Goal: Find specific page/section: Find specific page/section

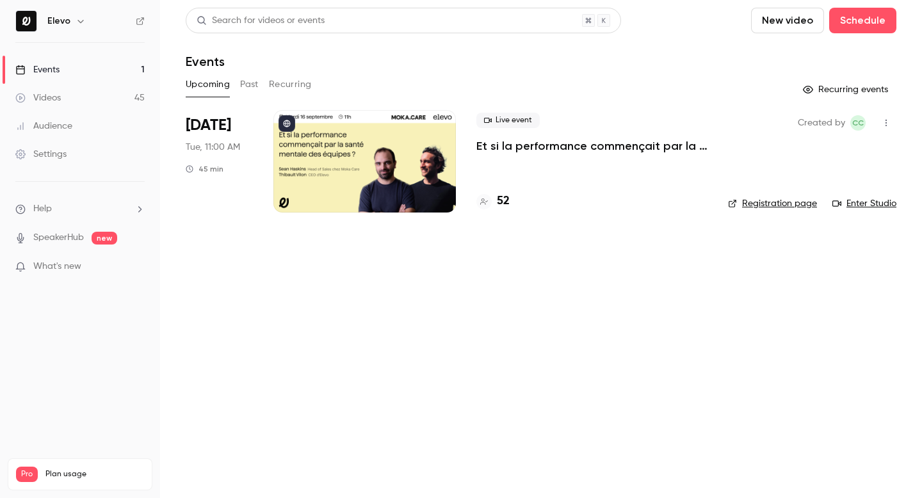
click at [499, 147] on p "Et si la performance commençait par la santé mentale des équipes ?" at bounding box center [591, 145] width 231 height 15
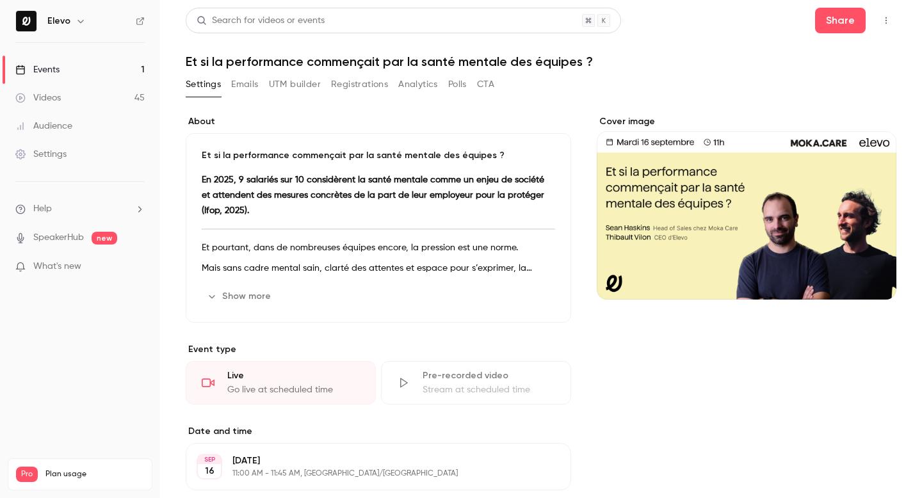
click at [284, 81] on button "UTM builder" at bounding box center [295, 84] width 52 height 20
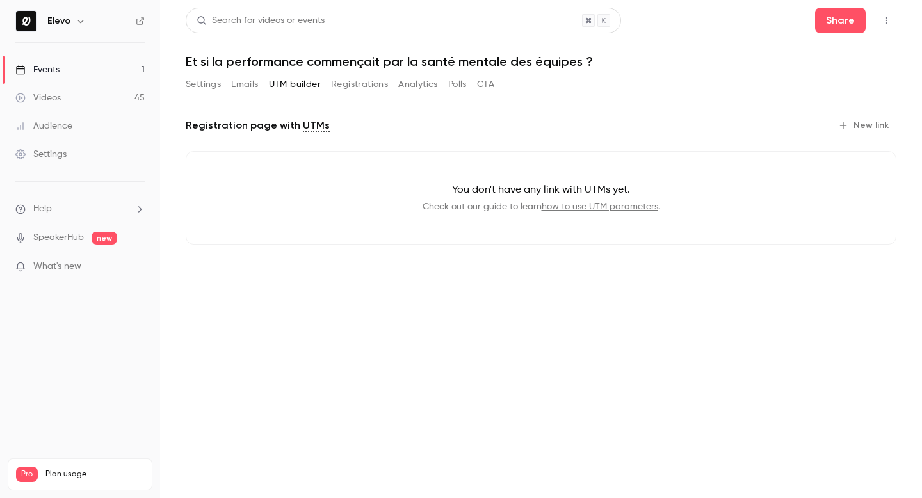
click at [246, 82] on button "Emails" at bounding box center [244, 84] width 27 height 20
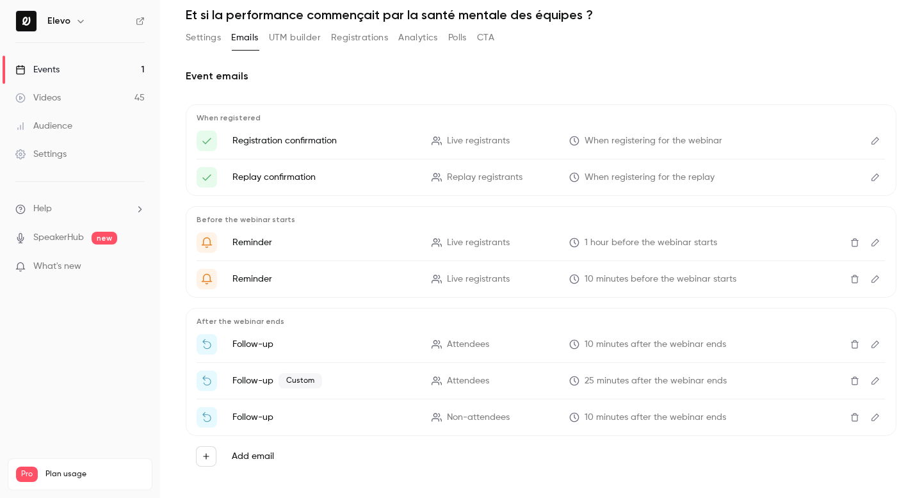
scroll to position [59, 0]
